Goal: Task Accomplishment & Management: Manage account settings

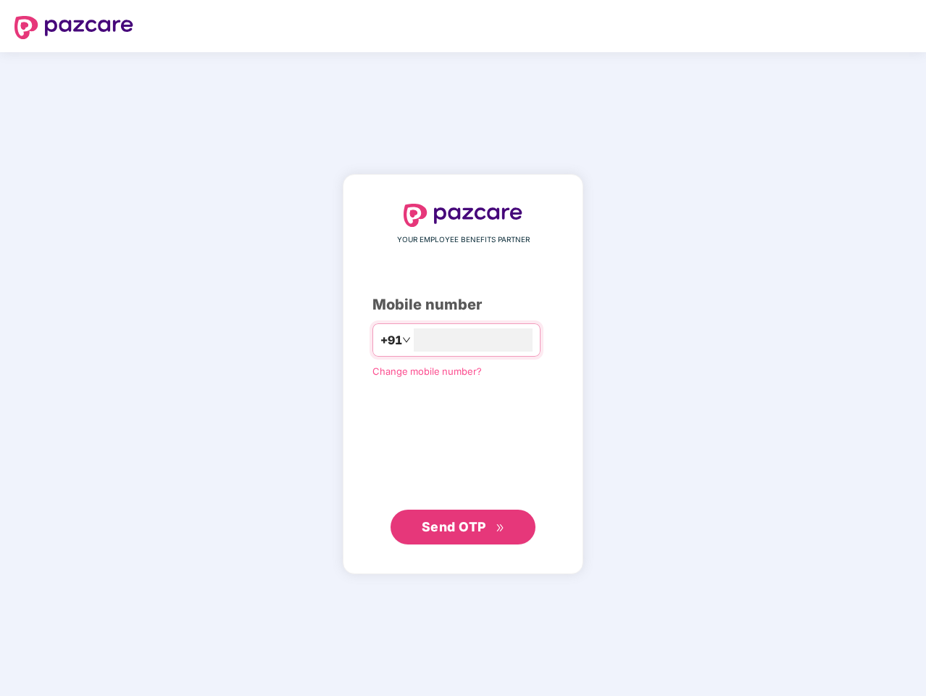
click at [463, 348] on input "number" at bounding box center [473, 339] width 119 height 23
click at [74, 28] on img at bounding box center [73, 27] width 119 height 23
click at [380, 340] on span "+91" at bounding box center [391, 340] width 22 height 18
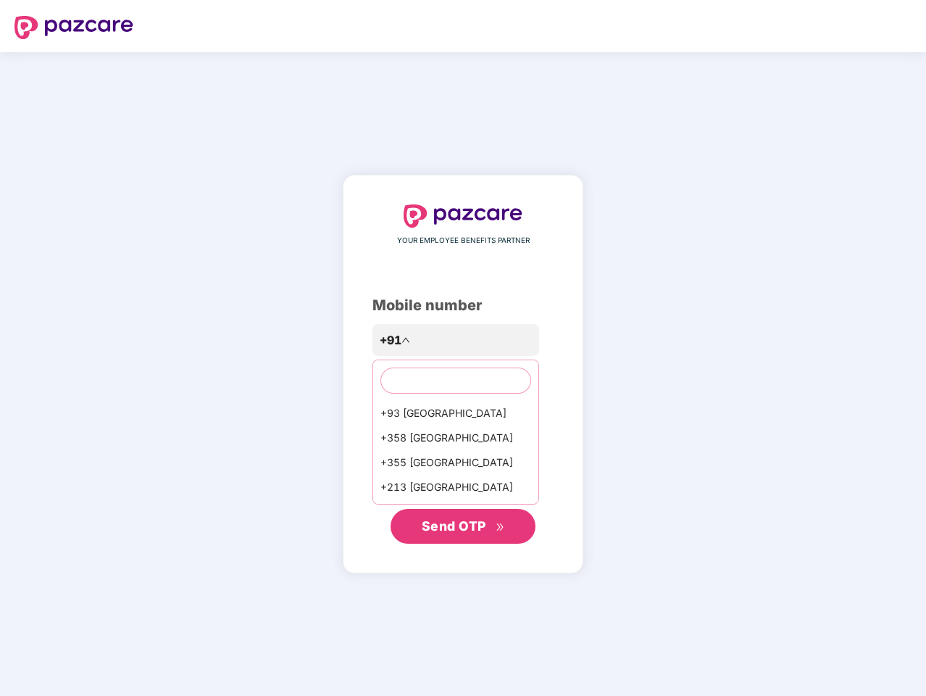
click at [463, 527] on span "Send OTP" at bounding box center [454, 525] width 64 height 15
